Goal: Information Seeking & Learning: Learn about a topic

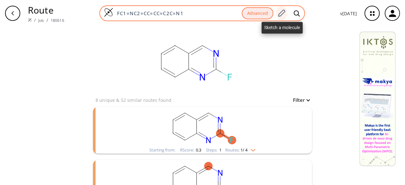
click at [284, 10] on icon at bounding box center [281, 13] width 9 height 8
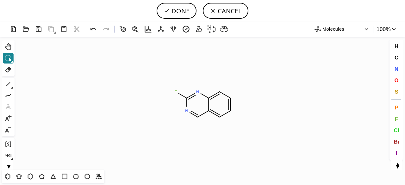
click at [10, 54] on icon at bounding box center [8, 58] width 8 height 8
drag, startPoint x: 30, startPoint y: 177, endPoint x: 163, endPoint y: 138, distance: 138.8
click at [33, 175] on icon at bounding box center [30, 177] width 8 height 8
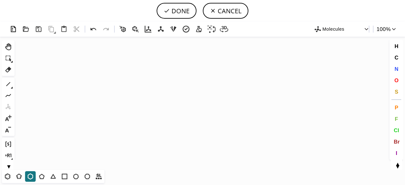
click at [206, 107] on icon "Created with [PERSON_NAME] 2.3.0" at bounding box center [202, 103] width 371 height 133
click at [51, 176] on icon at bounding box center [53, 177] width 8 height 8
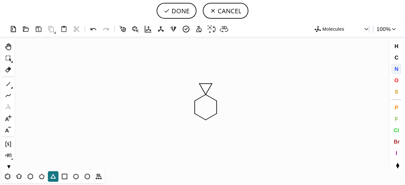
click at [397, 68] on span "N" at bounding box center [397, 69] width 4 height 6
click at [207, 120] on tspan "N" at bounding box center [207, 120] width 3 height 5
drag, startPoint x: 8, startPoint y: 83, endPoint x: 268, endPoint y: 112, distance: 262.0
click at [8, 83] on icon at bounding box center [8, 84] width 8 height 8
click at [395, 80] on span "O" at bounding box center [397, 80] width 4 height 6
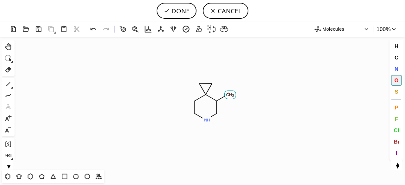
click at [230, 93] on tspan "O" at bounding box center [230, 93] width 3 height 5
click at [175, 9] on button "DONE" at bounding box center [177, 11] width 40 height 16
type input "C1CNCC(O)C21CC2"
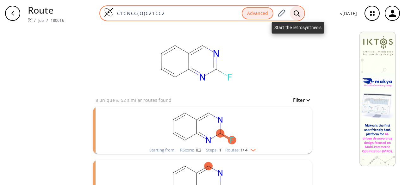
click at [296, 13] on icon at bounding box center [297, 13] width 6 height 7
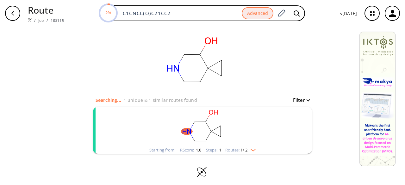
click at [250, 115] on rect "clusters" at bounding box center [202, 127] width 165 height 40
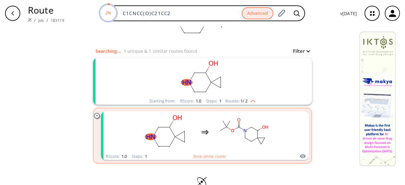
scroll to position [62, 0]
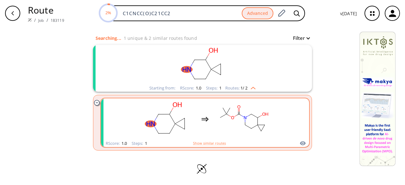
click at [250, 114] on ellipse "clusters" at bounding box center [252, 114] width 4 height 4
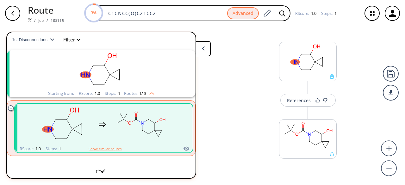
scroll to position [11, 0]
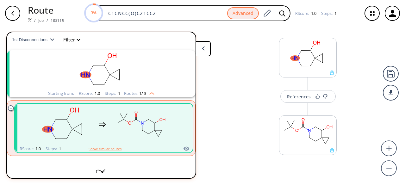
click at [153, 133] on rect "clusters" at bounding box center [140, 125] width 57 height 40
click at [307, 99] on button "References" at bounding box center [308, 96] width 55 height 13
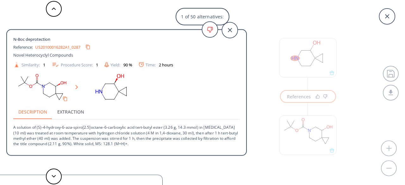
click at [59, 45] on link "US20100016282A1_0287" at bounding box center [57, 47] width 45 height 4
drag, startPoint x: 48, startPoint y: 47, endPoint x: 139, endPoint y: 48, distance: 91.2
click at [152, 45] on div "Reference: US20100016282A1_0287" at bounding box center [115, 47] width 204 height 10
click at [91, 47] on icon "Copy to clipboard" at bounding box center [88, 47] width 6 height 6
drag, startPoint x: 42, startPoint y: 128, endPoint x: 47, endPoint y: 128, distance: 4.8
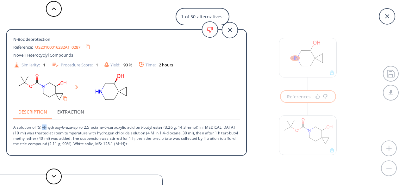
click at [47, 128] on p "A solution of (S)-4-hydroxy-6-aza-spiro[2.5]octane-6-carboxylic acid tert-butyl…" at bounding box center [126, 133] width 227 height 27
drag, startPoint x: 38, startPoint y: 127, endPoint x: 61, endPoint y: 128, distance: 23.4
click at [61, 128] on p "A solution of (S)-4-hydroxy-6-aza-spiro[2.5]octane-6-carboxylic acid tert-butyl…" at bounding box center [126, 133] width 227 height 27
click at [43, 128] on p "A solution of (S)-4-hydroxy-6-aza-spiro[2.5]octane-6-carboxylic acid tert-butyl…" at bounding box center [126, 133] width 227 height 27
drag, startPoint x: 37, startPoint y: 128, endPoint x: 160, endPoint y: 138, distance: 123.0
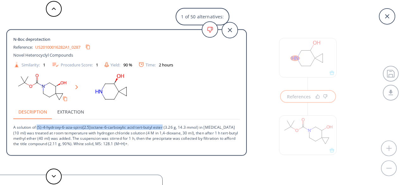
click at [162, 127] on p "A solution of (S)-4-hydroxy-6-aza-spiro[2.5]octane-6-carboxylic acid tert-butyl…" at bounding box center [126, 133] width 227 height 27
copy p "(S)-4-hydroxy-6-aza-spiro[2.5]octane-6-carboxylic acid tert-butyl ester"
click at [254, 52] on div "1 of 50 alternatives: N-Boc deprotection Reference: US20100016282A1_0287 Novel …" at bounding box center [202, 92] width 405 height 185
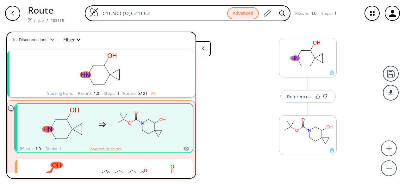
click at [15, 15] on icon "button" at bounding box center [12, 13] width 5 height 5
click at [208, 48] on button at bounding box center [203, 48] width 15 height 15
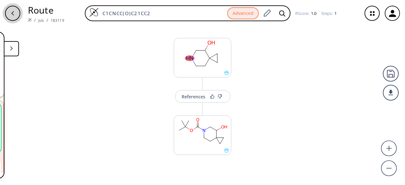
click at [16, 12] on div "button" at bounding box center [12, 13] width 15 height 15
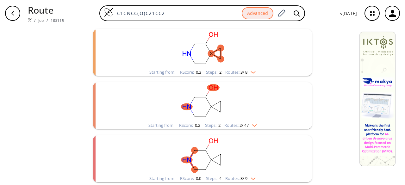
scroll to position [68, 0]
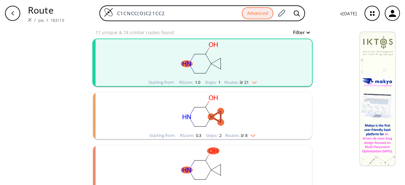
click at [251, 79] on img "clusters" at bounding box center [253, 81] width 8 height 5
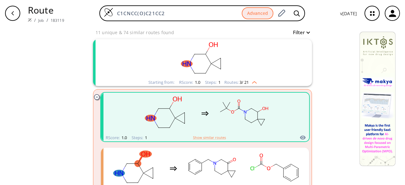
scroll to position [131, 0]
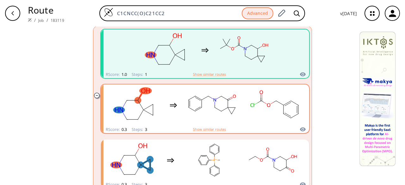
click at [239, 115] on div "clusters" at bounding box center [205, 105] width 198 height 41
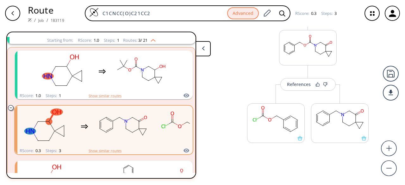
scroll to position [182, 0]
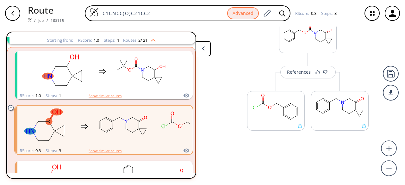
click at [201, 48] on button at bounding box center [203, 48] width 15 height 15
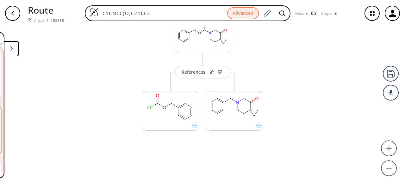
click at [15, 18] on div "button" at bounding box center [12, 13] width 15 height 15
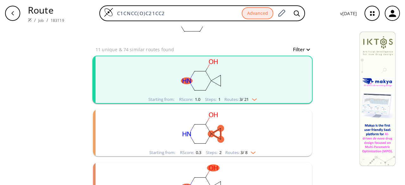
scroll to position [127, 0]
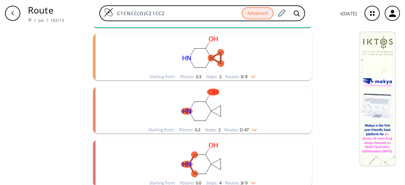
click at [262, 72] on rect "clusters" at bounding box center [202, 54] width 165 height 40
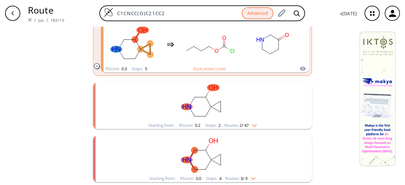
scroll to position [269, 0]
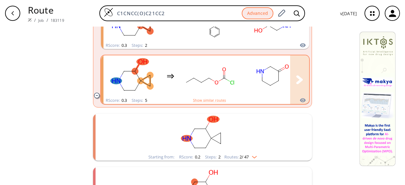
click at [241, 93] on div "clusters" at bounding box center [266, 75] width 324 height 41
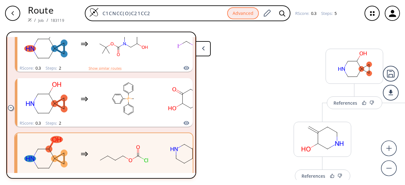
scroll to position [174, 0]
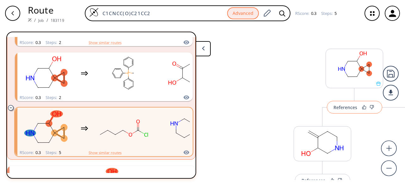
click at [357, 109] on button "References" at bounding box center [354, 107] width 55 height 13
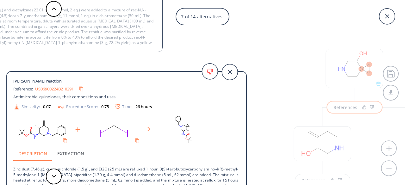
scroll to position [17, 0]
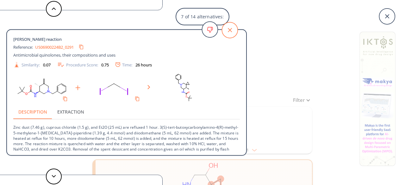
click at [228, 30] on icon at bounding box center [230, 30] width 16 height 16
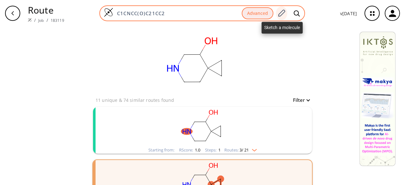
click at [283, 13] on icon at bounding box center [281, 13] width 9 height 8
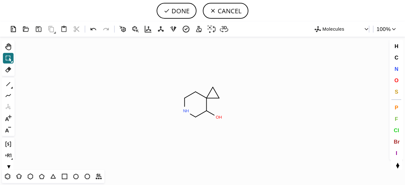
drag, startPoint x: 8, startPoint y: 69, endPoint x: 89, endPoint y: 73, distance: 80.9
click at [10, 69] on icon at bounding box center [8, 70] width 6 height 6
click at [217, 91] on icon at bounding box center [216, 93] width 12 height 16
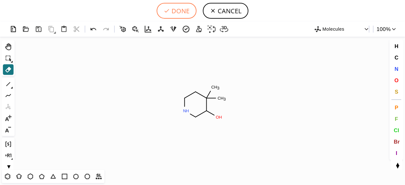
click at [184, 10] on button "DONE" at bounding box center [177, 11] width 40 height 16
type input "C1C(C)(C)C(O)CNC1"
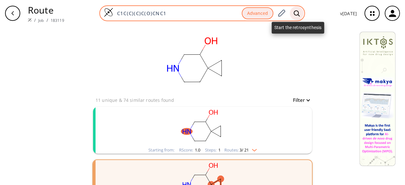
click at [296, 10] on icon at bounding box center [297, 13] width 6 height 7
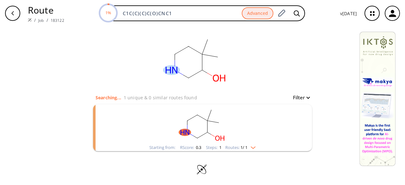
scroll to position [3, 0]
click at [239, 129] on rect "clusters" at bounding box center [202, 124] width 165 height 40
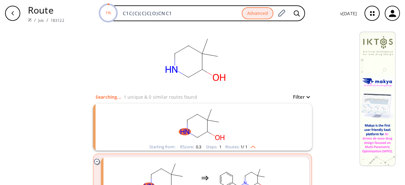
scroll to position [62, 0]
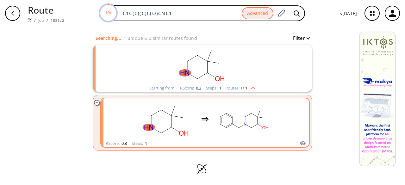
click at [222, 130] on rect "clusters" at bounding box center [243, 119] width 57 height 40
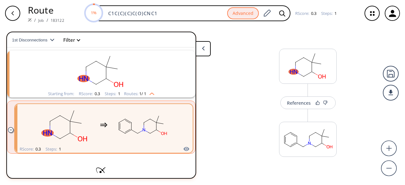
scroll to position [14, 0]
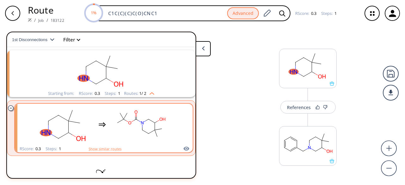
click at [135, 137] on rect "clusters" at bounding box center [140, 125] width 57 height 40
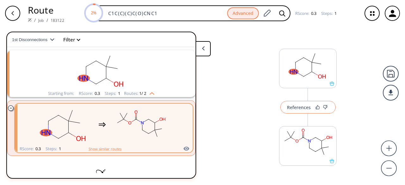
click at [301, 106] on div "References" at bounding box center [299, 107] width 24 height 4
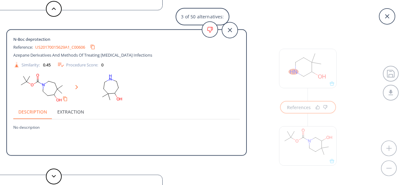
click at [56, 48] on link "US20170015629A1_C00606" at bounding box center [60, 47] width 50 height 4
drag, startPoint x: 44, startPoint y: 45, endPoint x: 129, endPoint y: 41, distance: 85.6
click at [132, 40] on div "N-Boc deprotection" at bounding box center [115, 39] width 204 height 6
click at [96, 46] on icon "Copy to clipboard" at bounding box center [93, 47] width 6 height 6
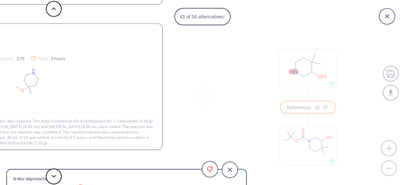
scroll to position [1, 0]
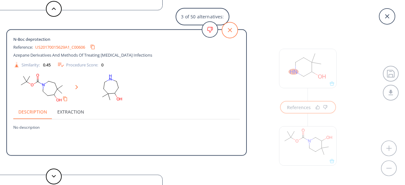
click at [233, 31] on icon at bounding box center [230, 30] width 16 height 16
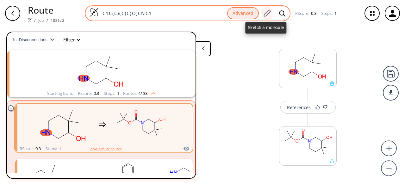
click at [268, 15] on icon at bounding box center [267, 13] width 9 height 8
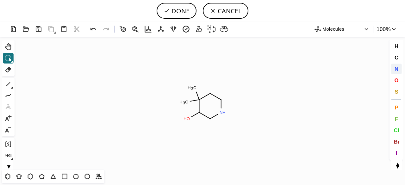
click at [398, 69] on span "N" at bounding box center [397, 69] width 4 height 6
drag, startPoint x: 191, startPoint y: 120, endPoint x: 157, endPoint y: 130, distance: 34.5
click at [191, 120] on tspan "N" at bounding box center [190, 120] width 3 height 5
click at [7, 71] on icon at bounding box center [8, 70] width 8 height 8
click at [183, 100] on rect at bounding box center [184, 102] width 12 height 8
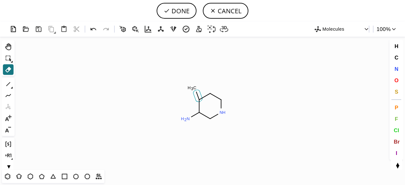
click at [196, 94] on icon at bounding box center [198, 96] width 9 height 12
click at [197, 85] on rect at bounding box center [197, 88] width 11 height 8
click at [11, 87] on icon at bounding box center [12, 88] width 2 height 2
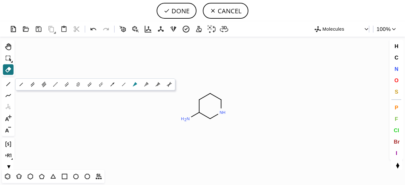
click at [135, 83] on icon at bounding box center [135, 84] width 4 height 4
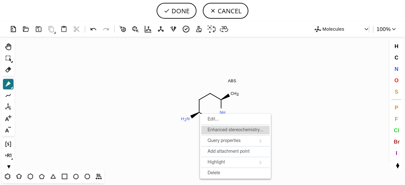
click at [223, 130] on div "Enhanced stereochemistry..." at bounding box center [235, 130] width 68 height 9
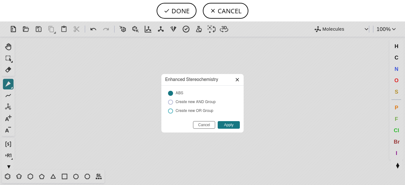
click at [172, 112] on input "Create new OR Group" at bounding box center [171, 111] width 4 height 4
radio input "true"
click at [227, 124] on input "Apply" at bounding box center [229, 125] width 22 height 8
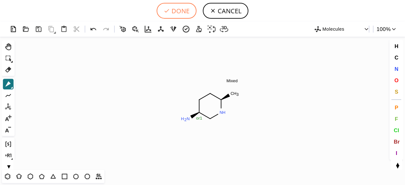
click at [179, 10] on button "DONE" at bounding box center [177, 11] width 40 height 16
type input "C1[C@@H](C)[GEOGRAPHIC_DATA][C@@H](N)C1"
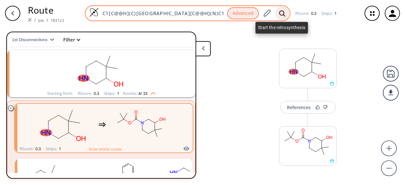
click at [284, 14] on icon at bounding box center [282, 13] width 6 height 7
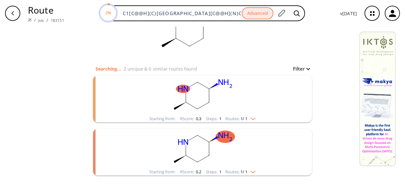
scroll to position [56, 0]
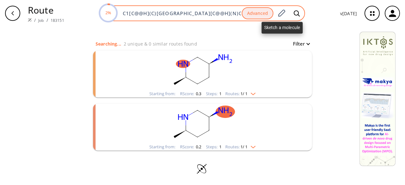
click at [287, 8] on span at bounding box center [281, 13] width 11 height 14
click at [283, 14] on icon at bounding box center [281, 13] width 9 height 8
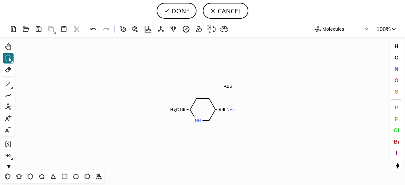
click at [13, 87] on div "1" at bounding box center [8, 84] width 11 height 11
click at [12, 87] on icon at bounding box center [12, 88] width 2 height 2
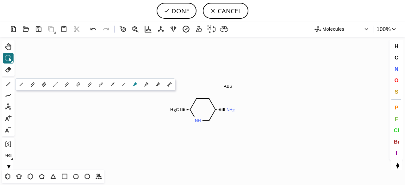
click at [135, 83] on icon at bounding box center [135, 84] width 4 height 4
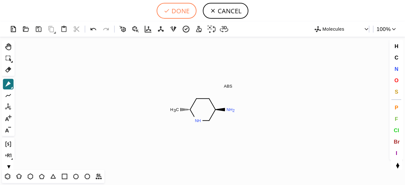
click at [190, 14] on button "DONE" at bounding box center [177, 11] width 40 height 16
type input "C1C[C@@H](N)CN[C@@H]1C"
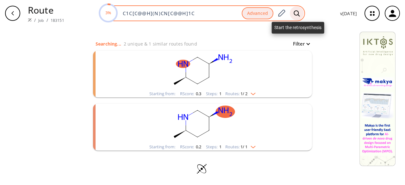
click at [297, 12] on icon at bounding box center [297, 13] width 6 height 7
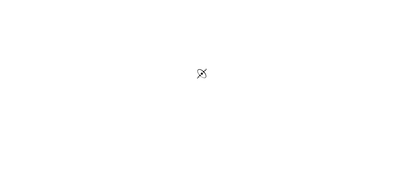
scroll to position [36, 0]
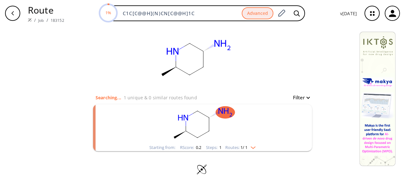
scroll to position [3, 0]
click at [267, 117] on rect "clusters" at bounding box center [202, 124] width 165 height 40
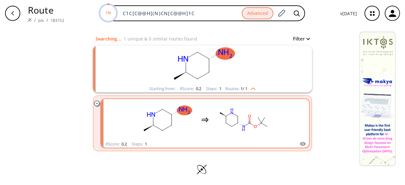
scroll to position [62, 0]
click at [266, 114] on rect "clusters" at bounding box center [243, 119] width 57 height 40
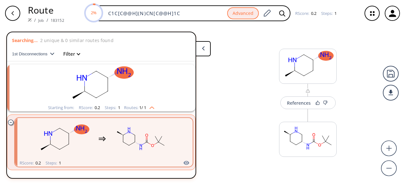
scroll to position [14, 0]
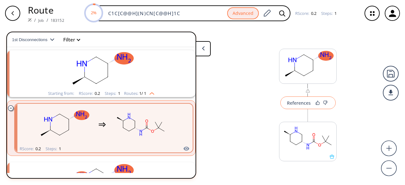
click at [305, 103] on div "References" at bounding box center [299, 103] width 24 height 4
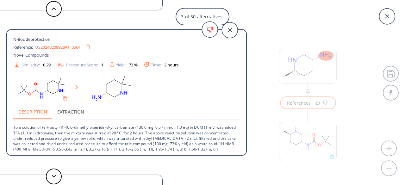
click at [46, 49] on link "US20240208928A1_0564" at bounding box center [57, 47] width 45 height 4
click at [91, 45] on icon "Copy to clipboard" at bounding box center [88, 47] width 6 height 6
drag, startPoint x: 231, startPoint y: 28, endPoint x: 224, endPoint y: 26, distance: 7.8
click at [231, 28] on icon at bounding box center [230, 30] width 16 height 16
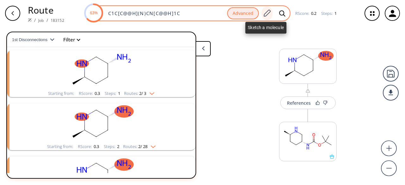
click at [267, 15] on icon at bounding box center [267, 13] width 7 height 7
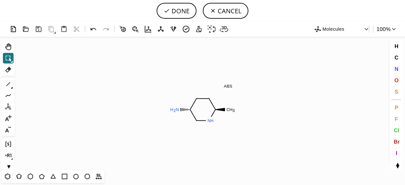
click at [11, 88] on icon at bounding box center [12, 88] width 2 height 2
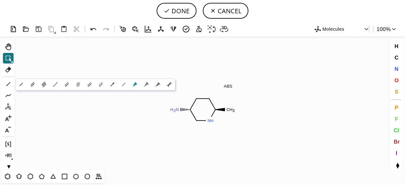
click at [136, 86] on icon at bounding box center [135, 84] width 7 height 7
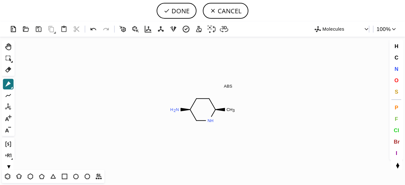
click at [11, 88] on icon at bounding box center [12, 88] width 2 height 2
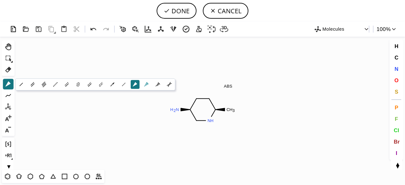
click at [146, 84] on icon at bounding box center [146, 84] width 4 height 4
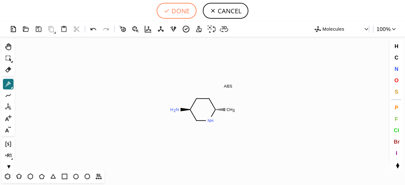
click at [167, 10] on icon at bounding box center [167, 11] width 6 height 6
type input "C1[C@H](C)NC[C@@H](N)C1"
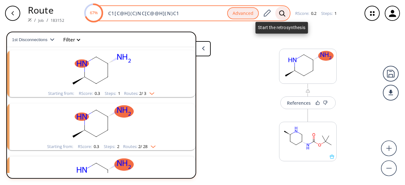
click at [281, 14] on icon at bounding box center [282, 13] width 6 height 7
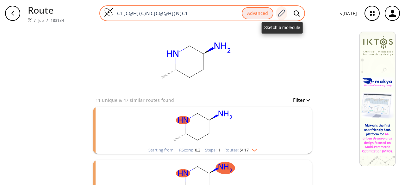
click at [284, 10] on icon at bounding box center [281, 13] width 9 height 8
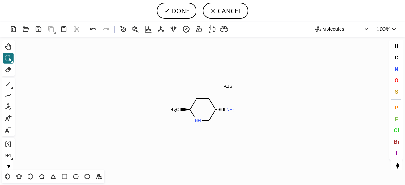
drag, startPoint x: 399, startPoint y: 80, endPoint x: 331, endPoint y: 100, distance: 70.6
click at [398, 80] on button "O" at bounding box center [396, 80] width 11 height 11
click at [172, 111] on tspan "O" at bounding box center [171, 110] width 3 height 5
click at [95, 30] on icon at bounding box center [93, 29] width 9 height 9
click at [232, 111] on tspan "O" at bounding box center [232, 111] width 3 height 5
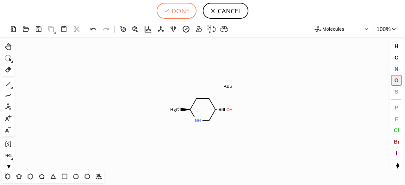
click at [177, 16] on button "DONE" at bounding box center [177, 11] width 40 height 16
type input "C1C[C@H](O)CN[C@H]1C"
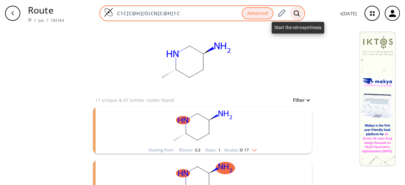
click at [297, 10] on div at bounding box center [297, 13] width 14 height 14
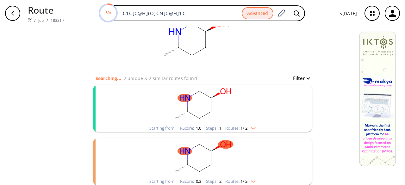
scroll to position [32, 0]
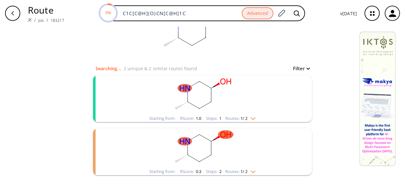
click at [247, 105] on rect "clusters" at bounding box center [202, 95] width 165 height 40
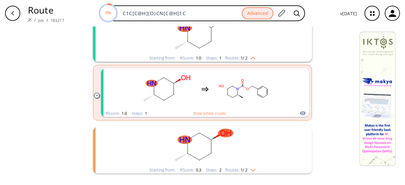
scroll to position [95, 0]
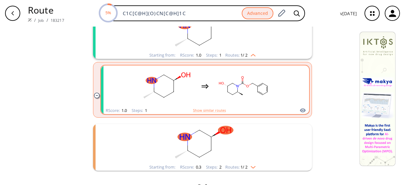
click at [215, 103] on rect "clusters" at bounding box center [243, 87] width 57 height 40
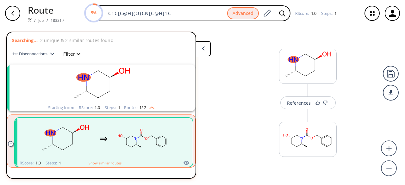
scroll to position [14, 0]
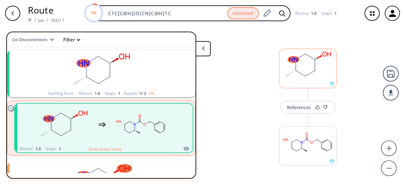
click at [302, 81] on div at bounding box center [308, 83] width 57 height 4
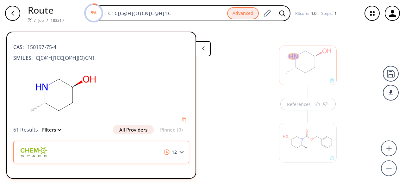
scroll to position [13, 0]
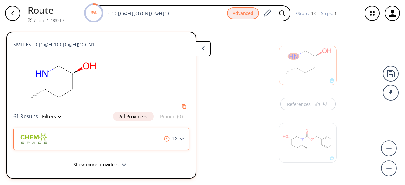
click at [180, 138] on icon at bounding box center [182, 139] width 4 height 3
click at [179, 138] on div "12" at bounding box center [101, 139] width 176 height 22
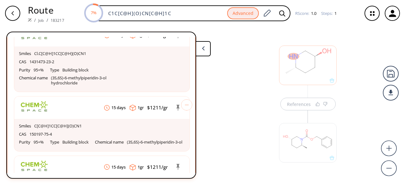
scroll to position [11, 0]
click at [301, 102] on div at bounding box center [308, 132] width 64 height 71
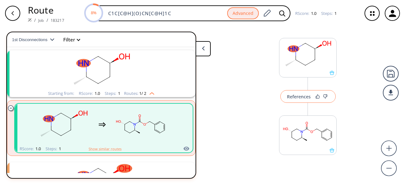
click at [302, 97] on div "References" at bounding box center [299, 97] width 24 height 4
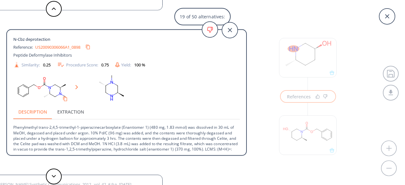
scroll to position [6, 0]
